Goal: Find specific page/section: Find specific page/section

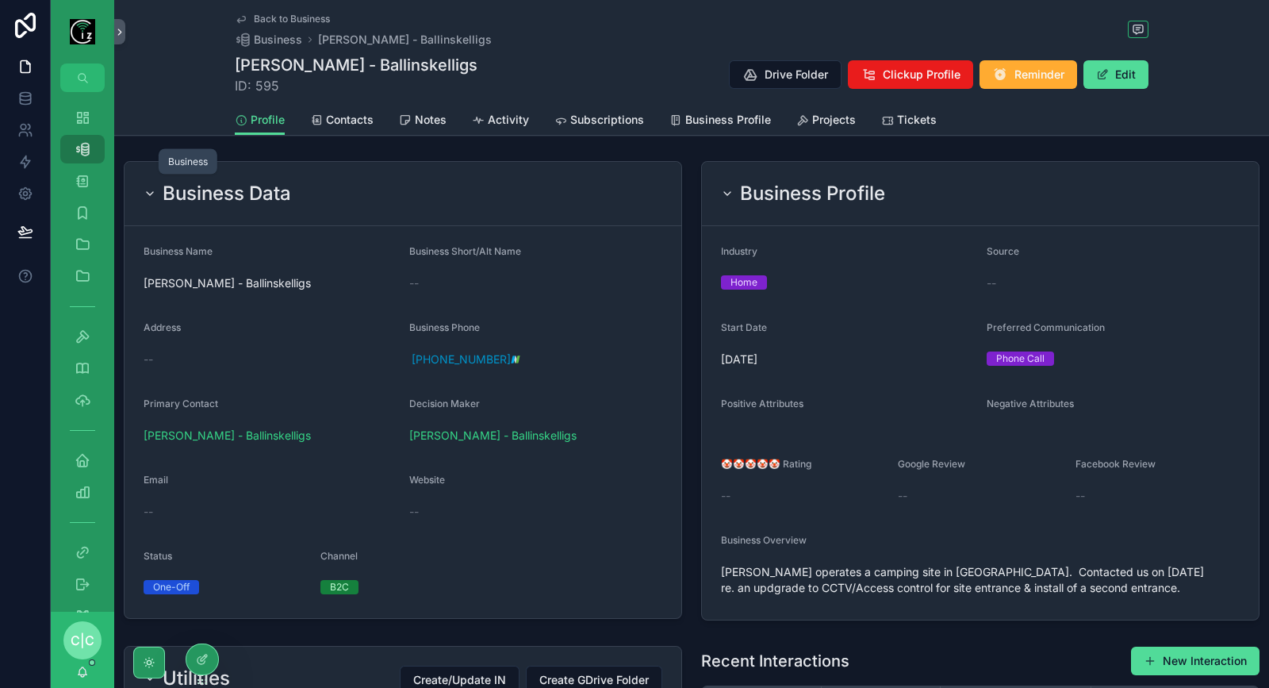
click at [85, 149] on icon "scrollable content" at bounding box center [83, 149] width 16 height 16
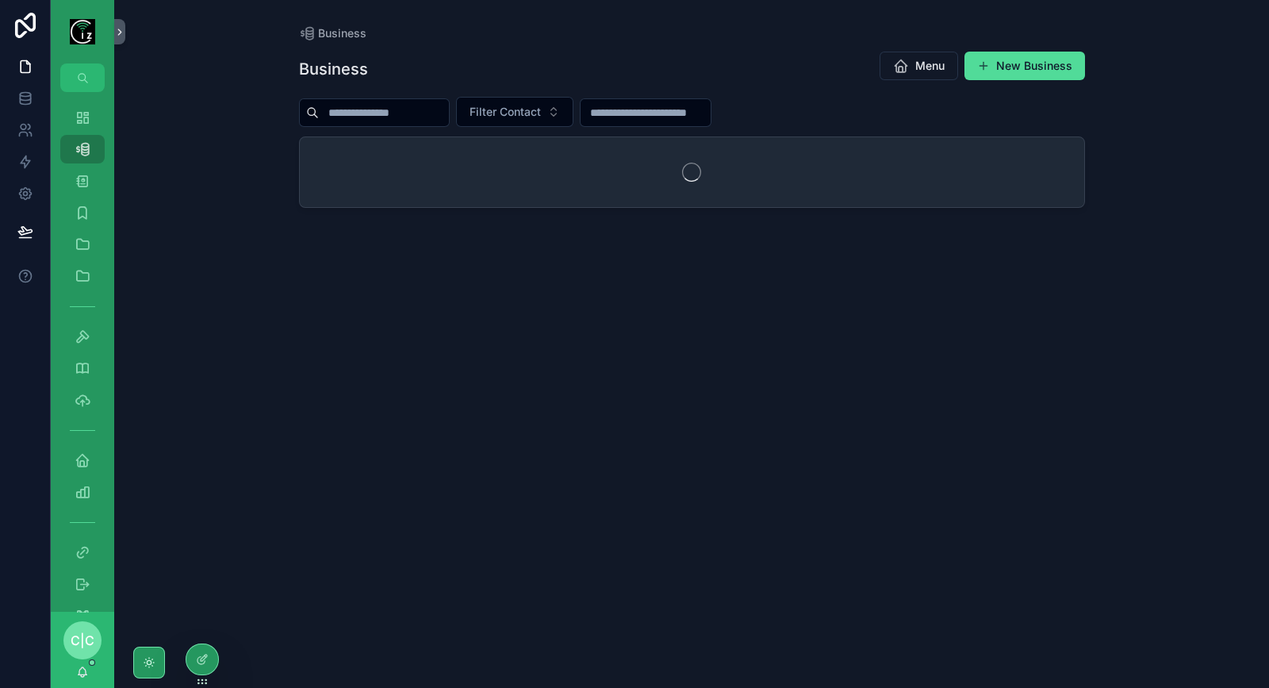
click at [341, 109] on input "scrollable content" at bounding box center [384, 113] width 130 height 22
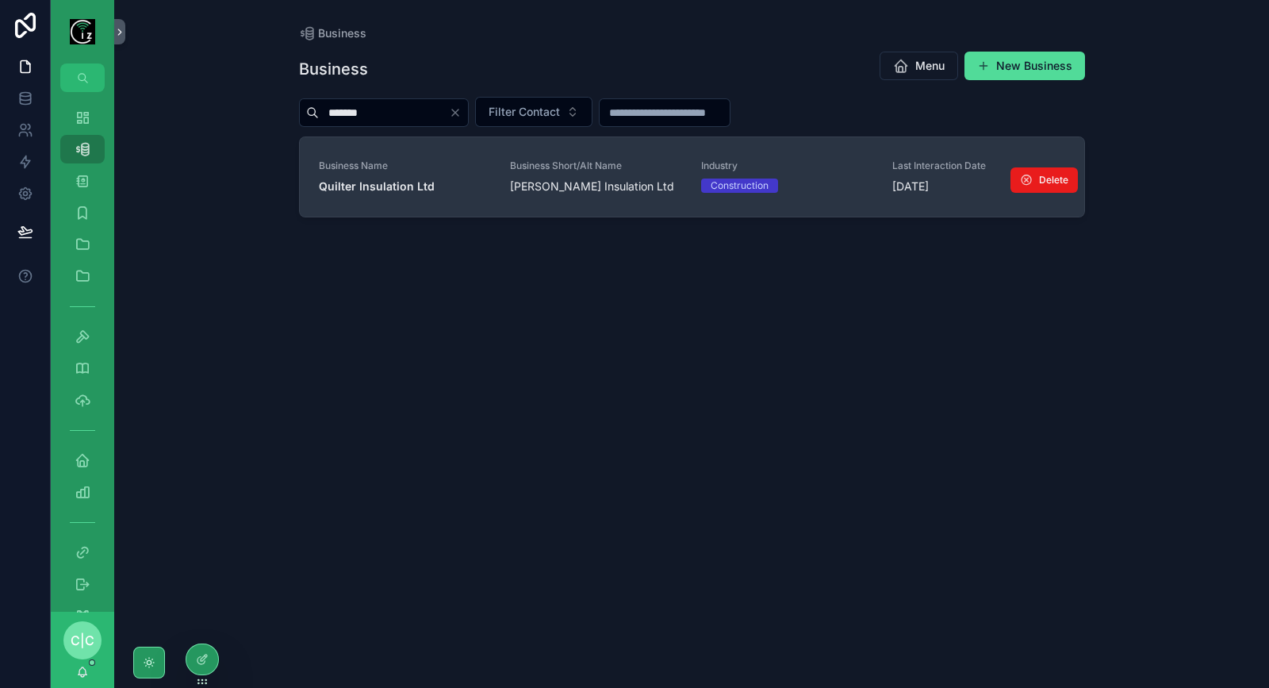
type input "*******"
click at [390, 192] on span "Quilter Insulation Ltd" at bounding box center [405, 186] width 172 height 16
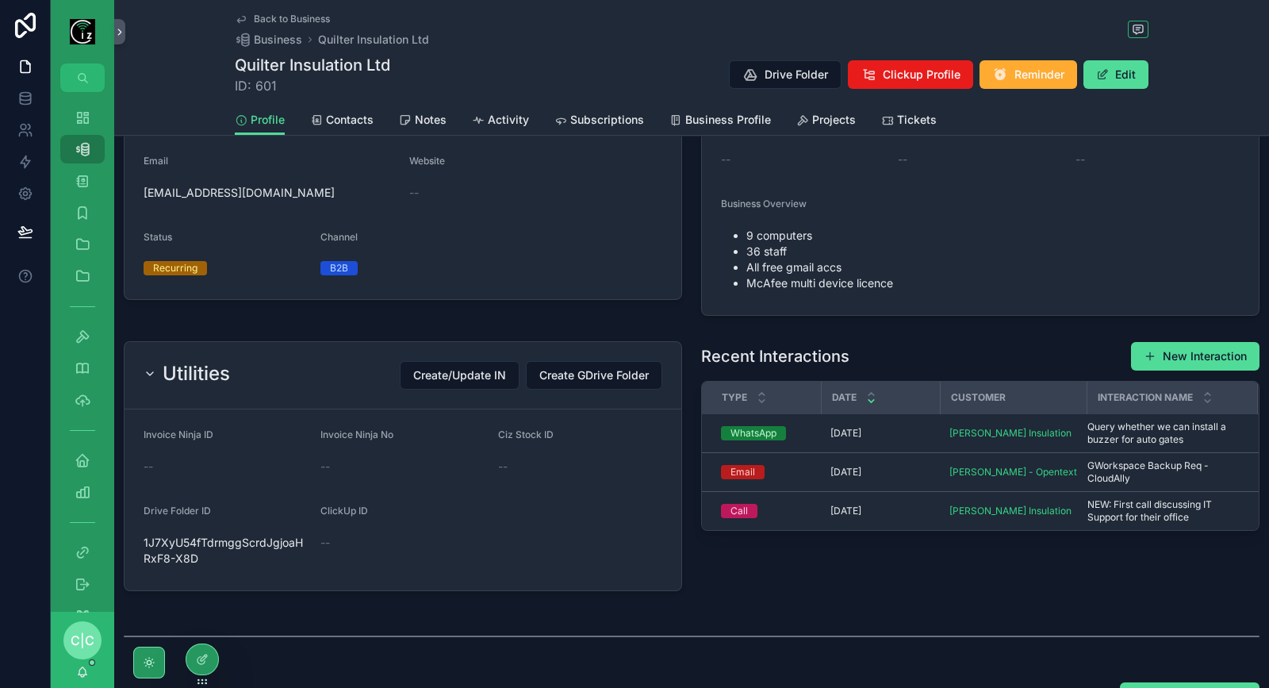
scroll to position [338, 0]
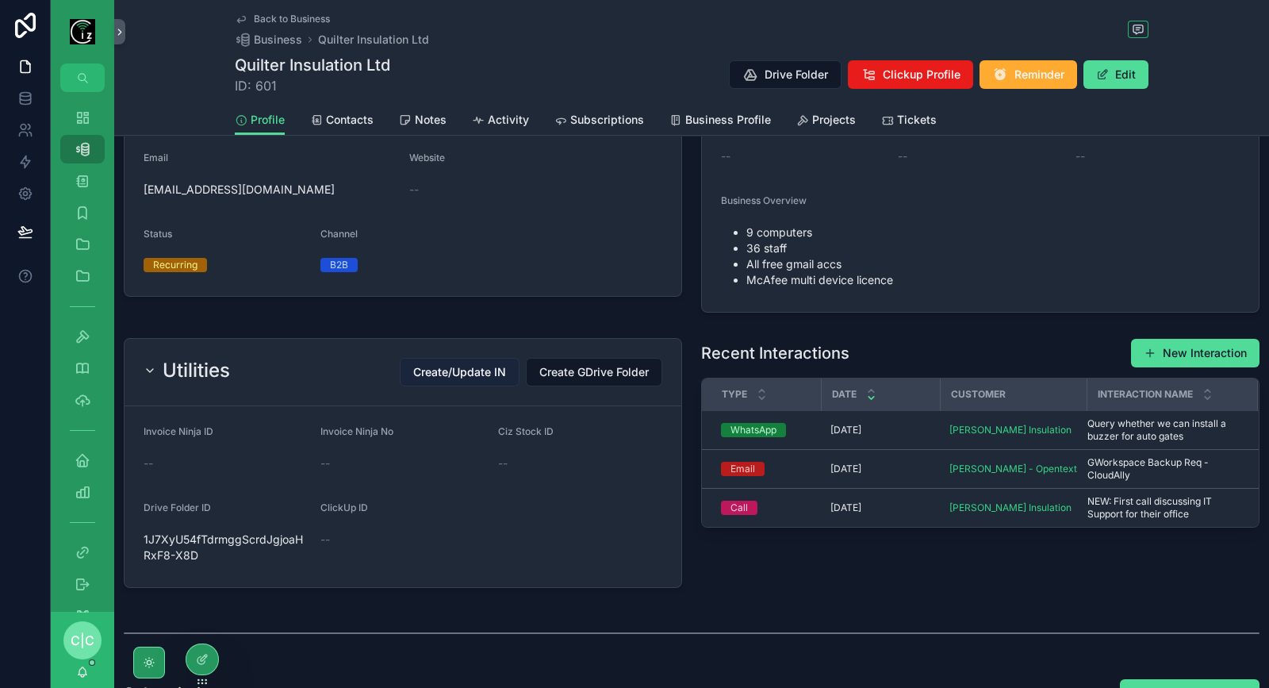
click at [483, 369] on span "Create/Update IN" at bounding box center [459, 372] width 93 height 16
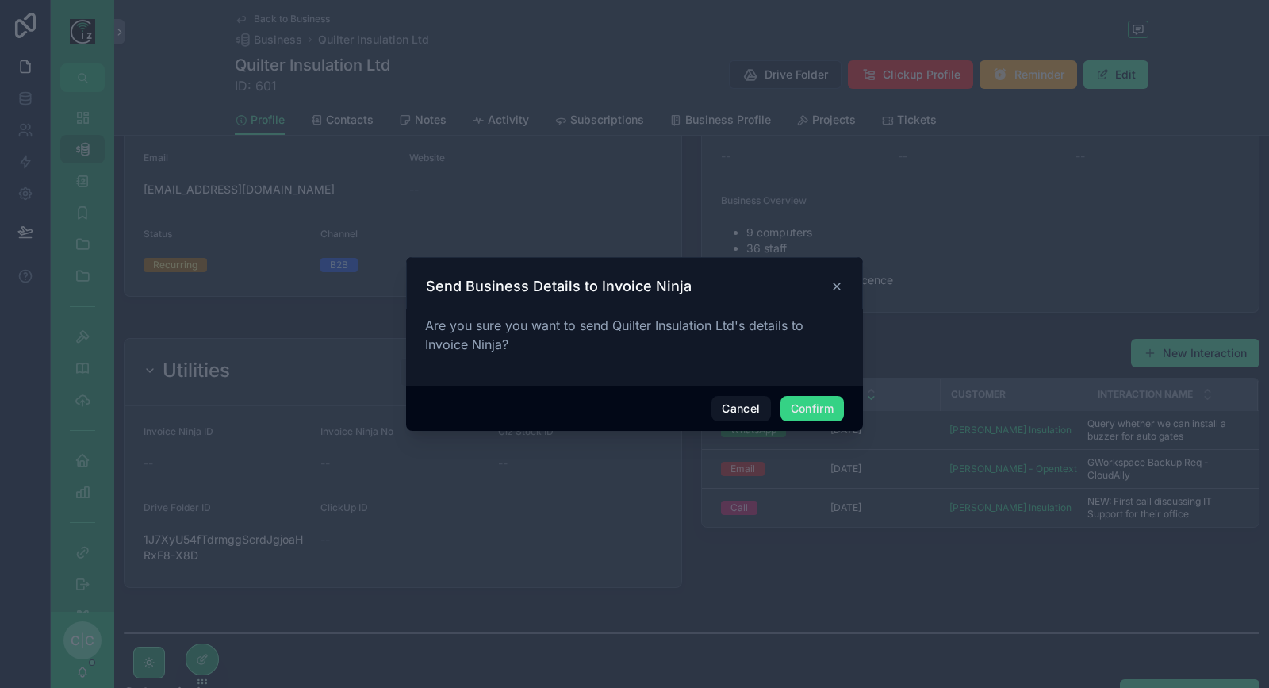
click at [820, 414] on button "Confirm" at bounding box center [811, 408] width 63 height 25
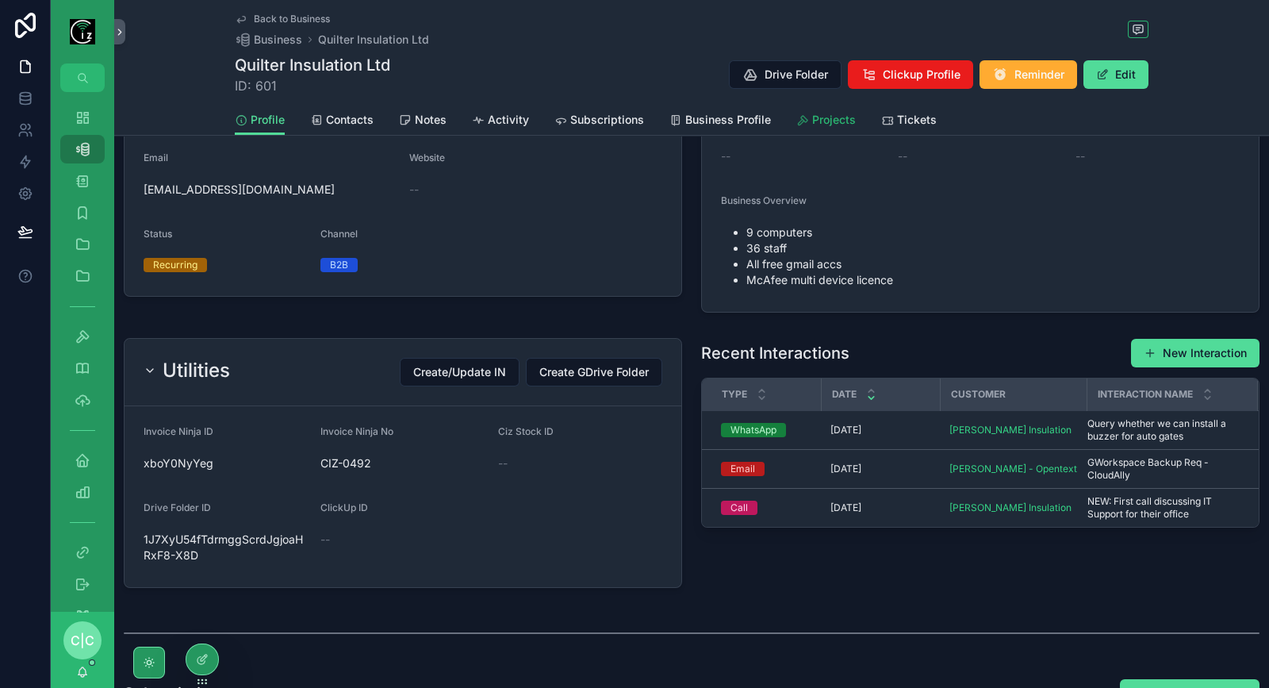
click at [821, 121] on span "Projects" at bounding box center [834, 120] width 44 height 16
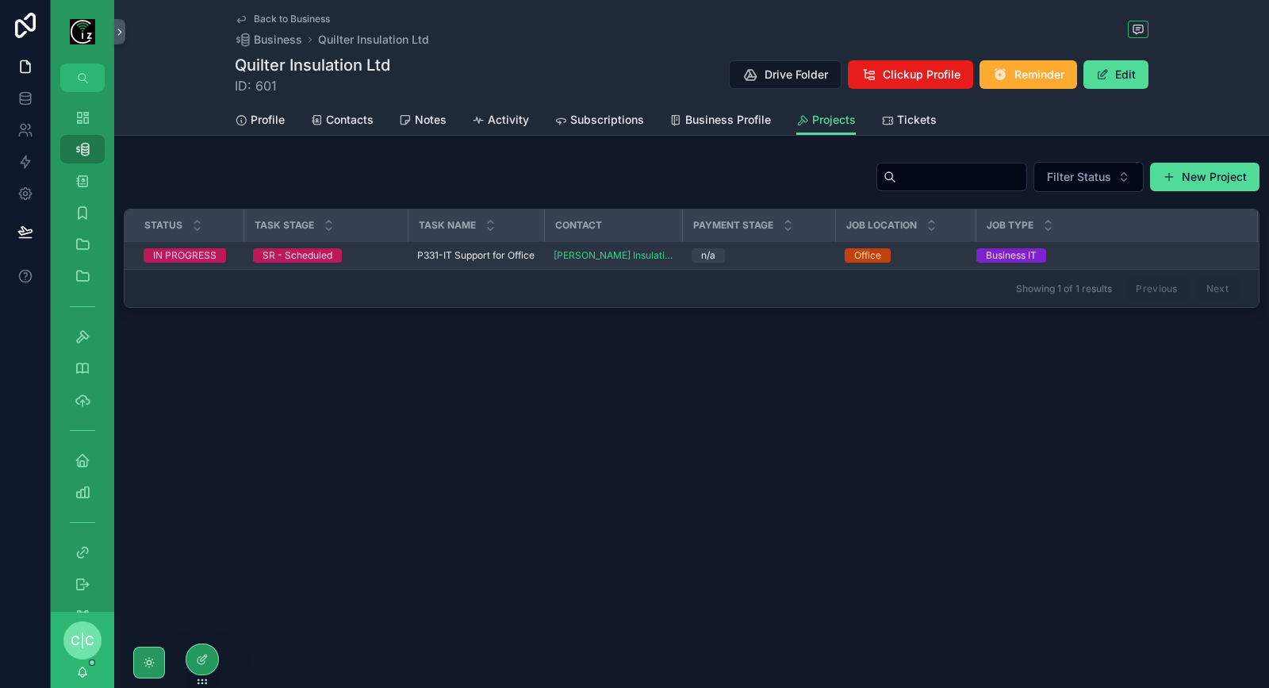
click at [484, 255] on span "P331-IT Support for Office" at bounding box center [475, 255] width 117 height 13
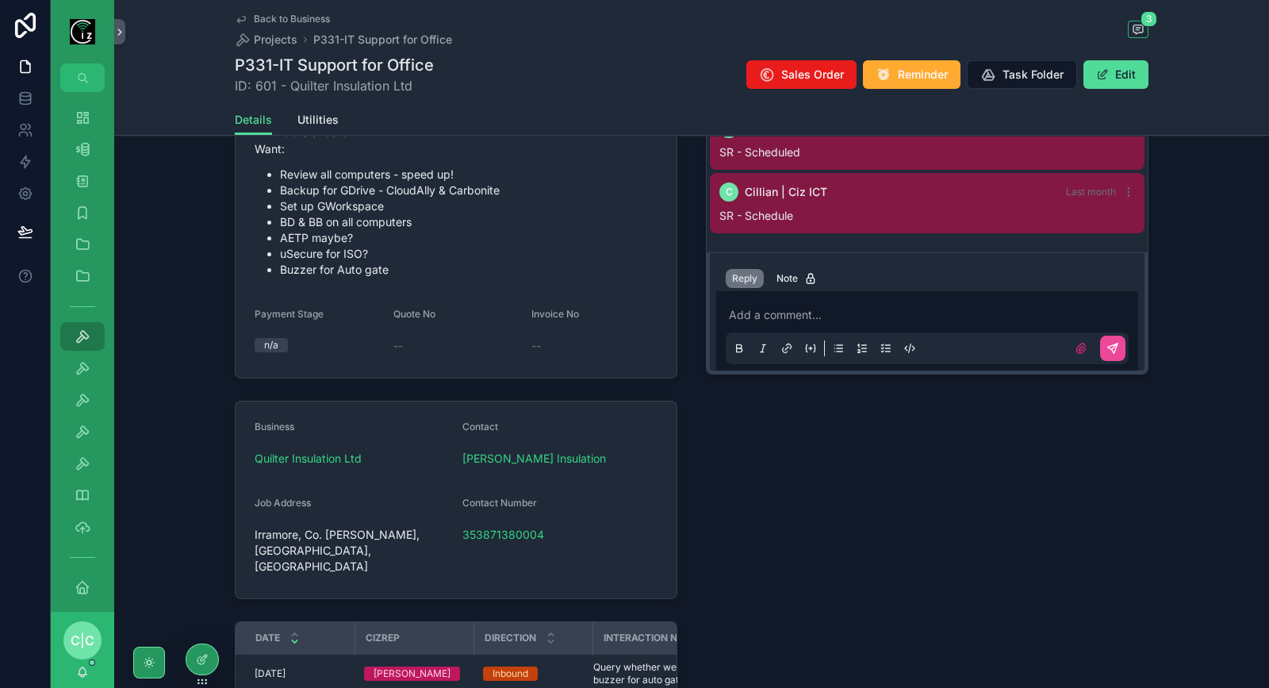
scroll to position [570, 0]
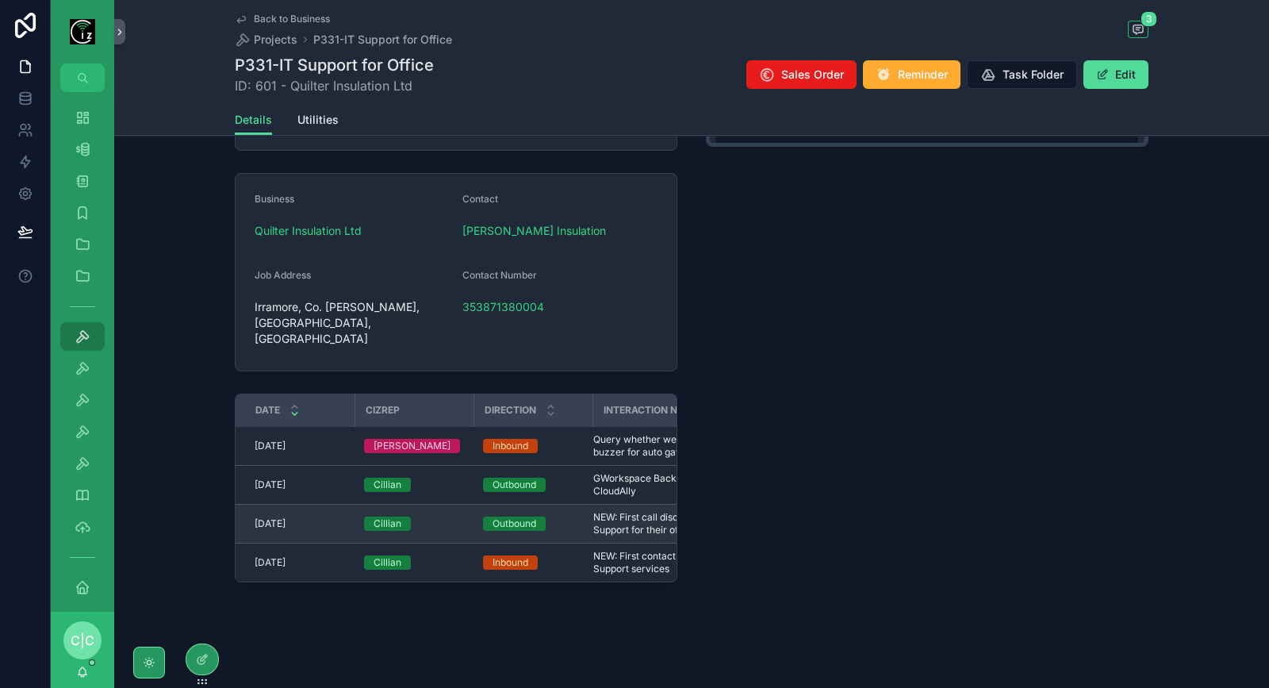
click at [650, 512] on span "NEW: First call discussing IT Support for their office" at bounding box center [663, 523] width 140 height 25
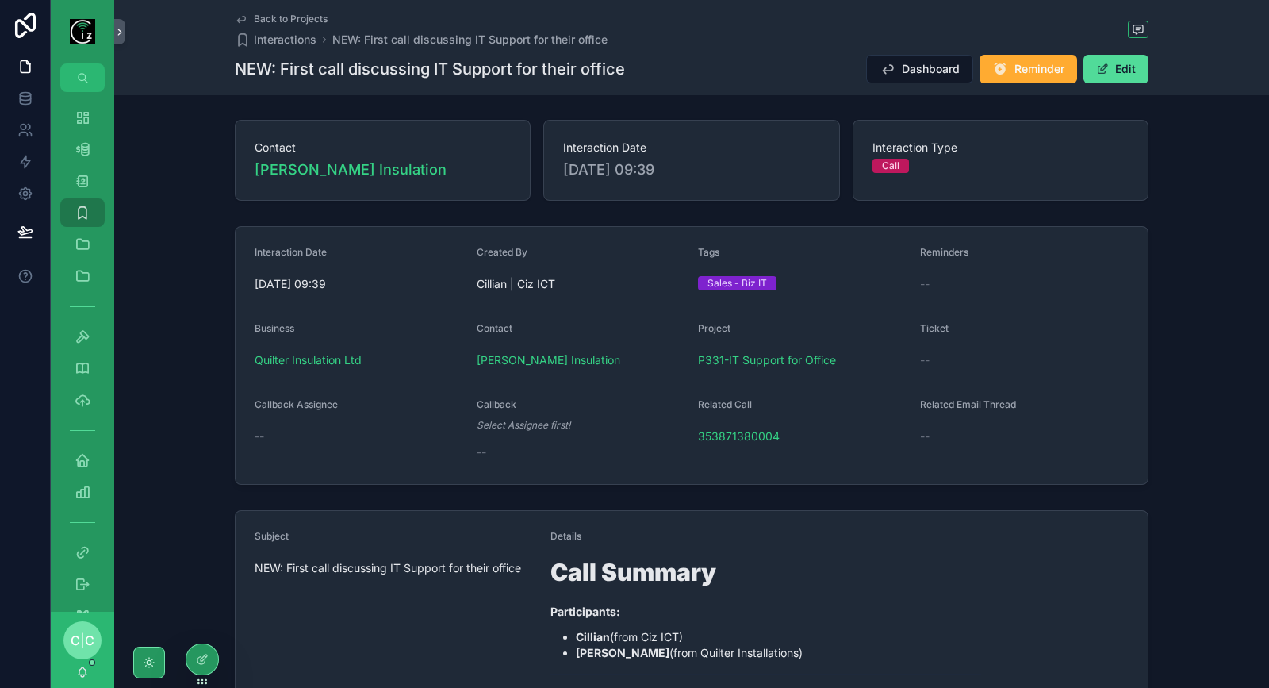
click at [259, 14] on span "Back to Projects" at bounding box center [291, 19] width 74 height 13
